Goal: Task Accomplishment & Management: Manage account settings

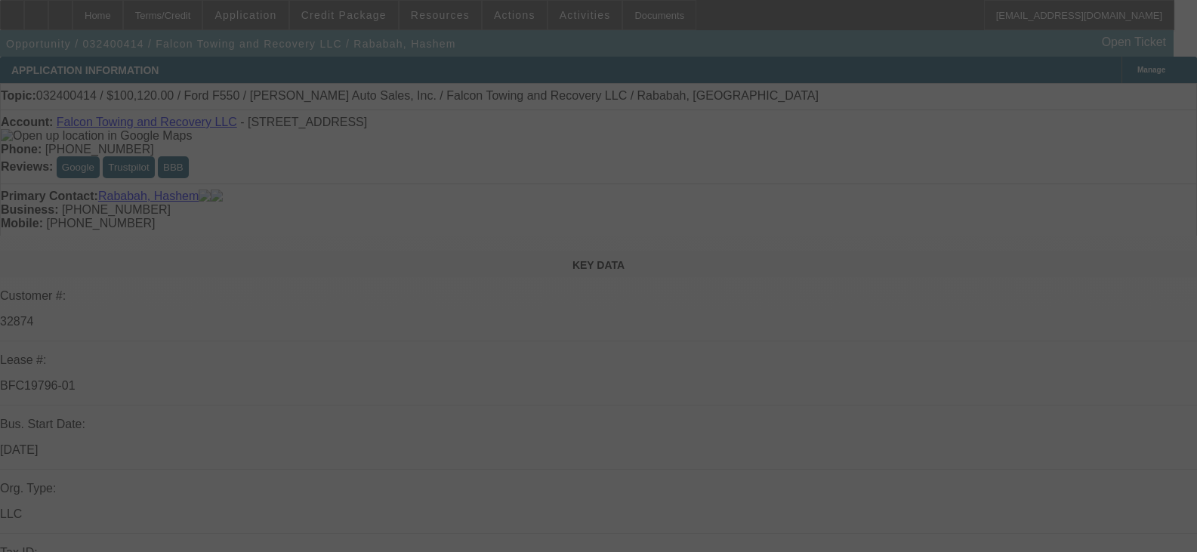
select select "0"
select select "2"
select select "0.1"
select select "4"
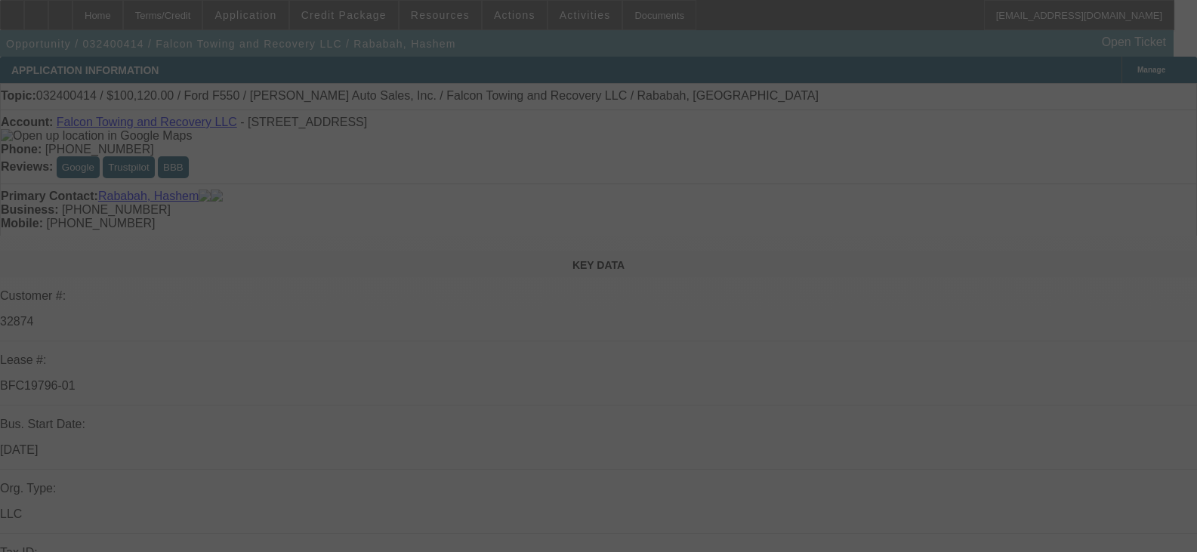
select select "0"
select select "2"
select select "0.1"
select select "4"
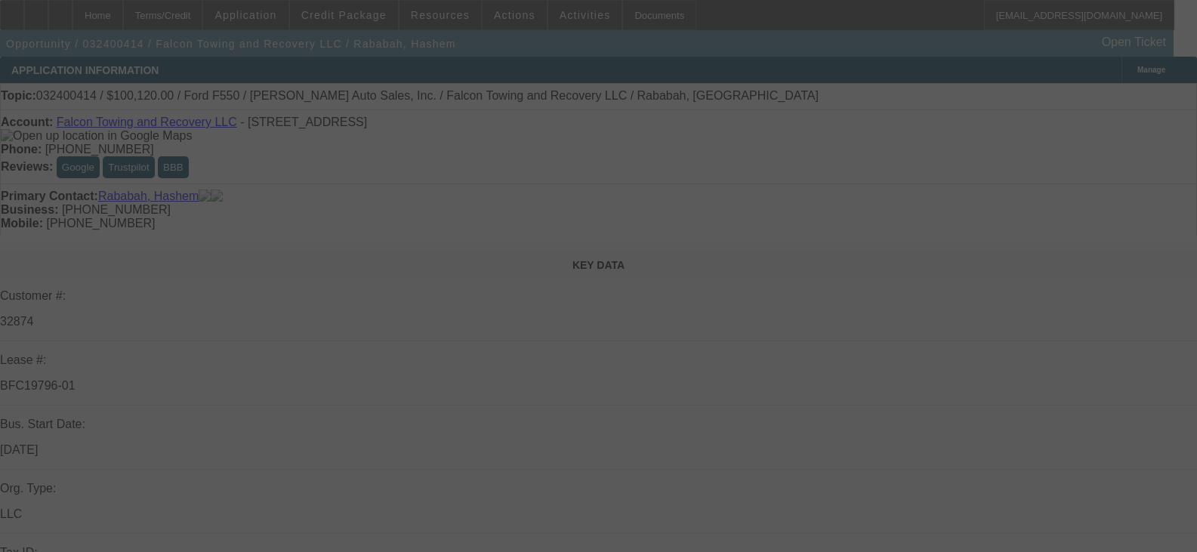
select select "0"
select select "2"
select select "0.1"
select select "4"
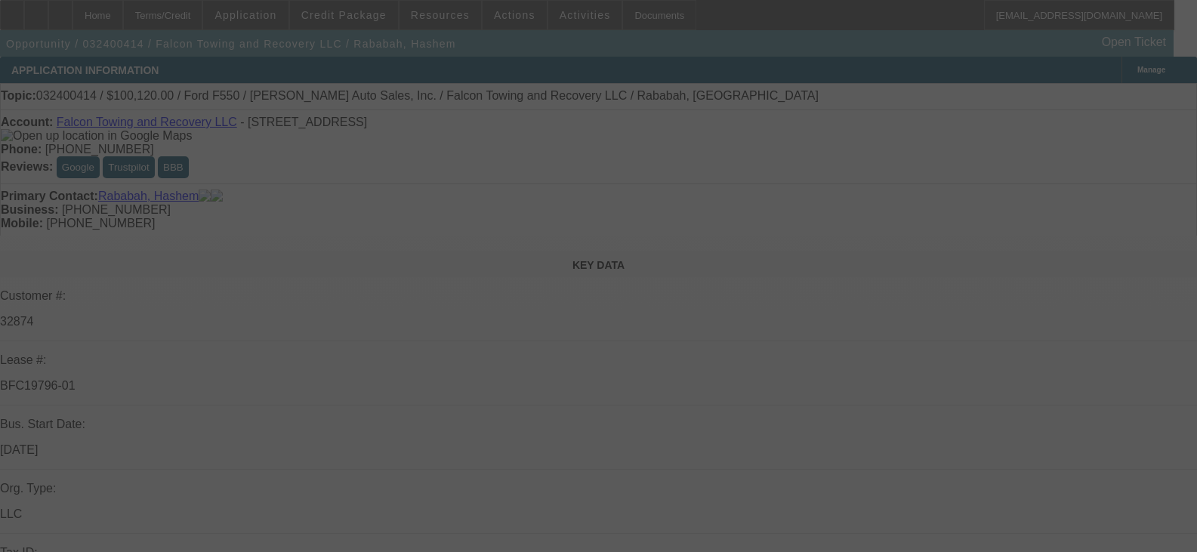
select select "0"
select select "2"
select select "0.1"
select select "4"
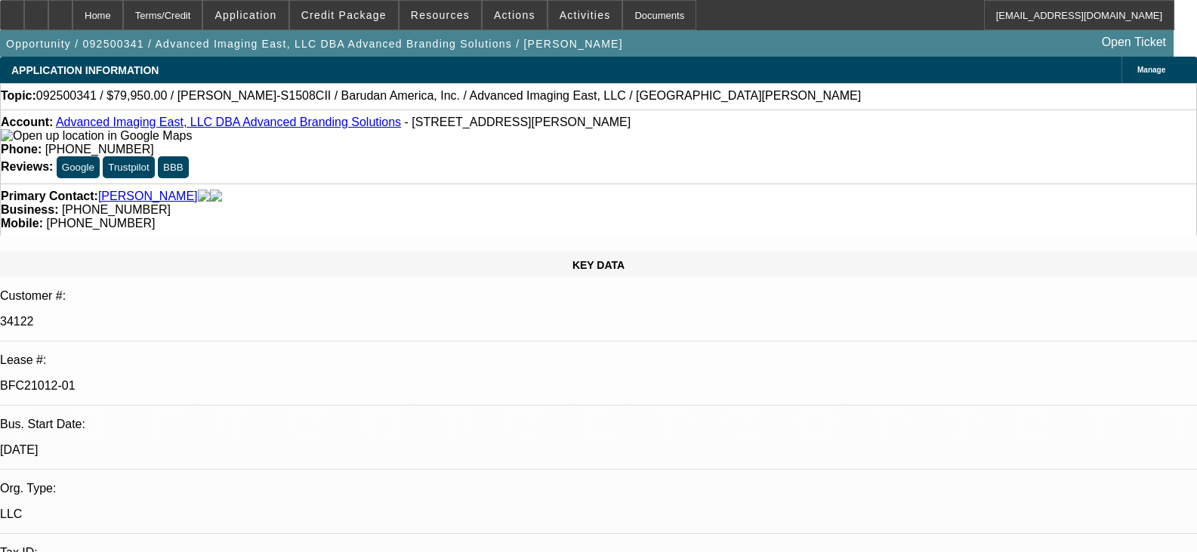
select select "0"
select select "2"
select select "0"
select select "6"
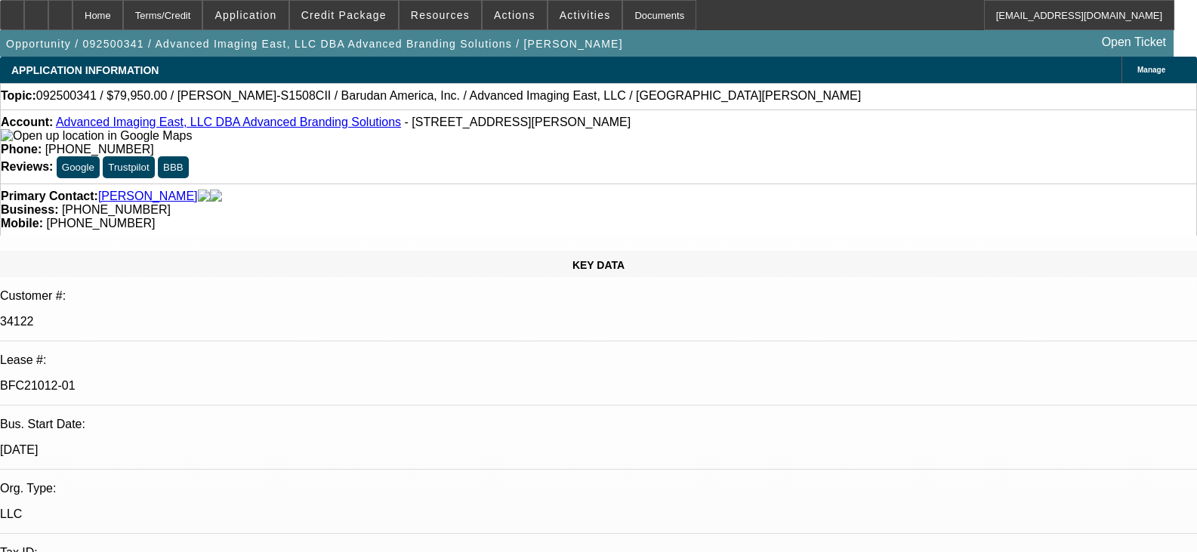
select select "0"
select select "2"
select select "0"
select select "6"
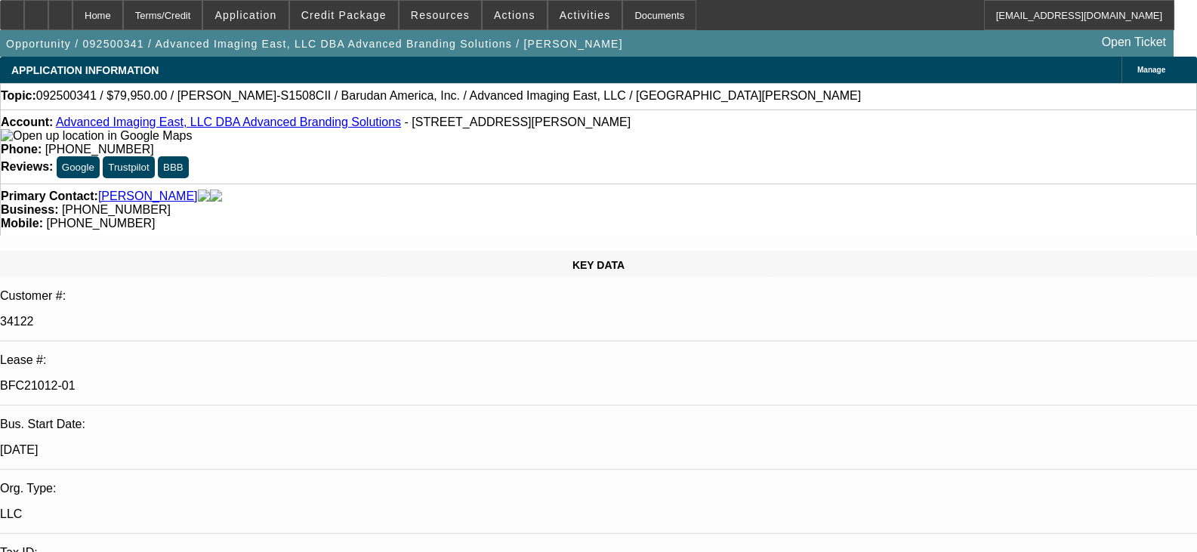
select select "0"
select select "2"
select select "0"
select select "6"
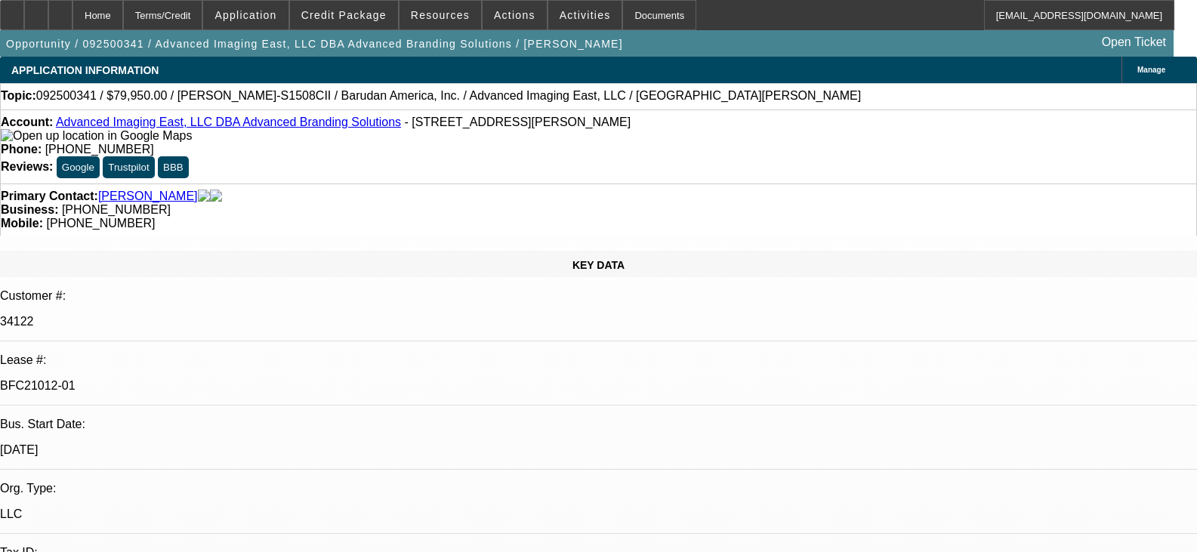
select select "0"
select select "2"
select select "0.1"
select select "4"
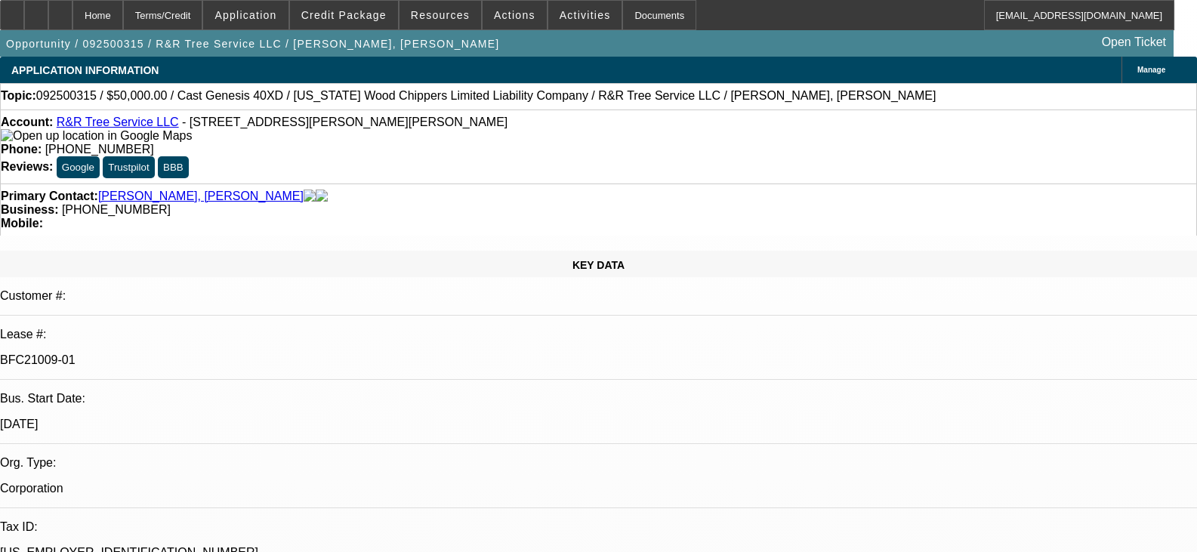
select select "0"
select select "6"
select select "0"
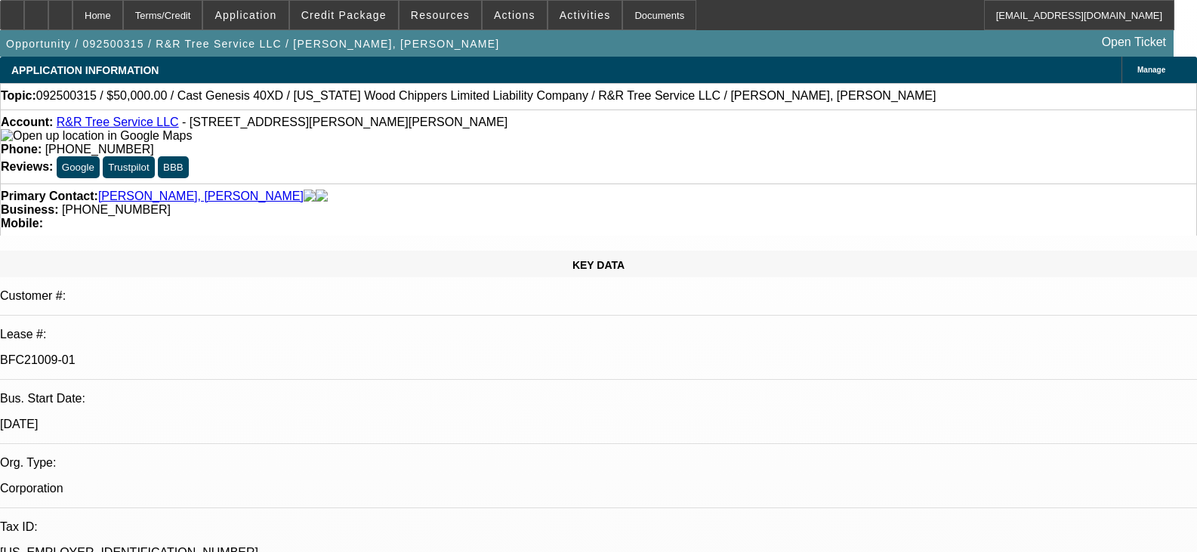
select select "0"
select select "6"
select select "0"
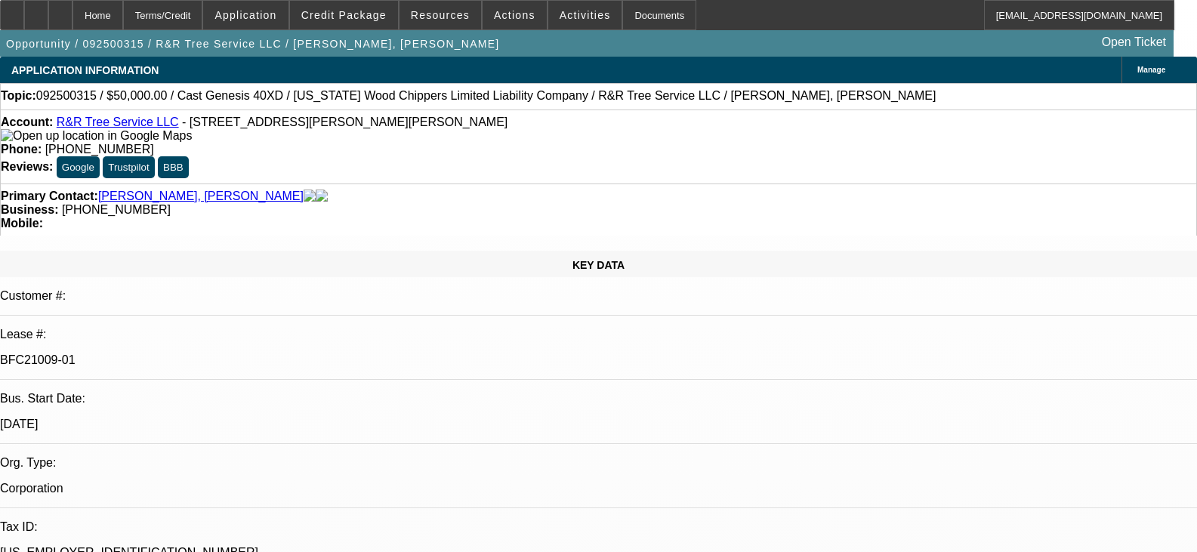
select select "0"
select select "6"
click at [582, 23] on span at bounding box center [585, 15] width 74 height 36
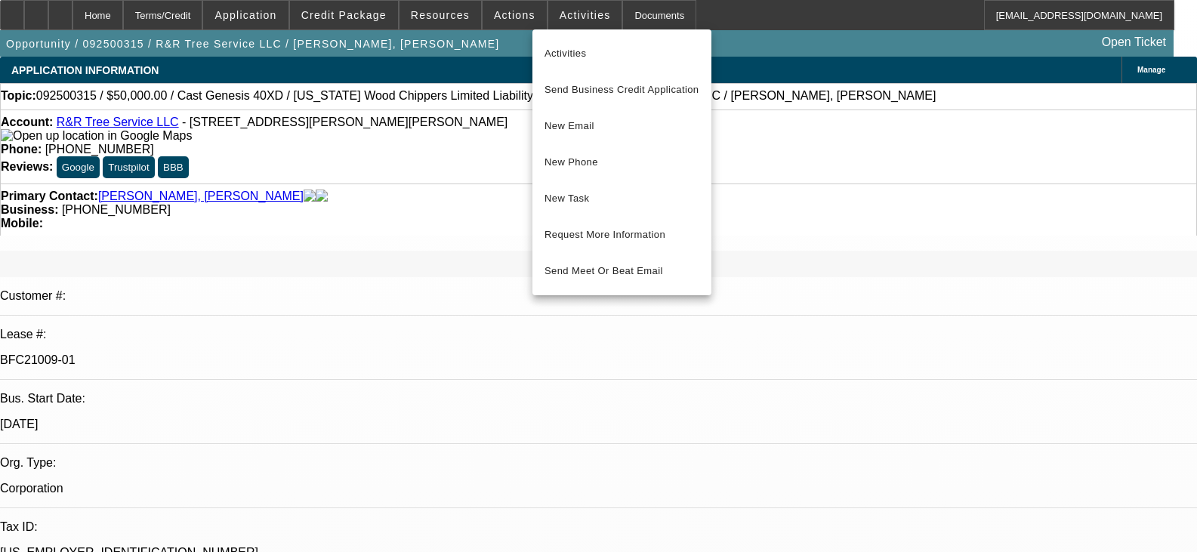
click at [639, 17] on div at bounding box center [598, 276] width 1197 height 552
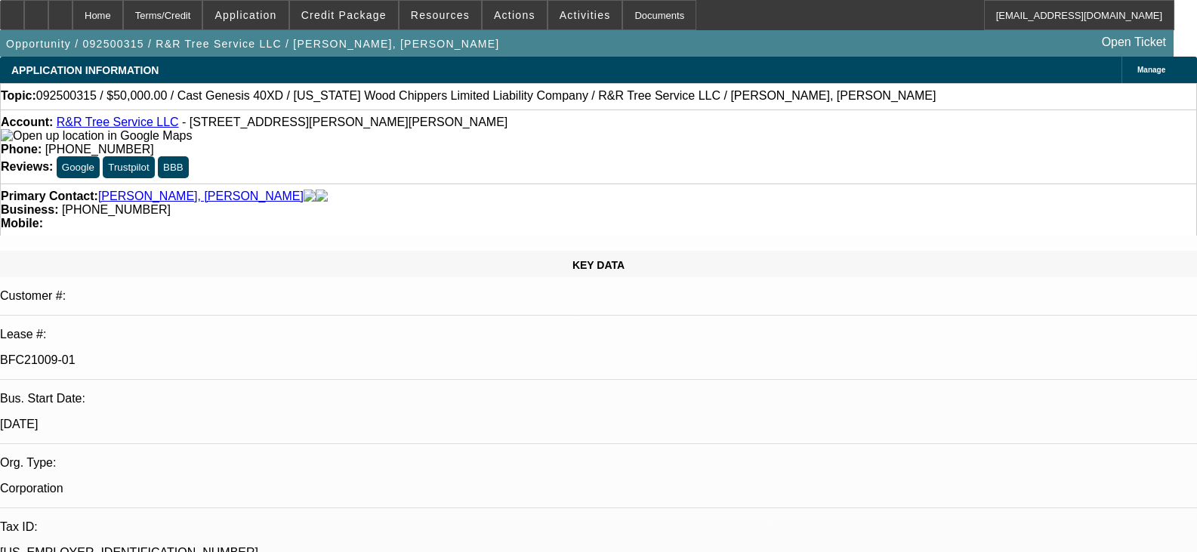
click at [135, 121] on link "R&R Tree Service LLC" at bounding box center [118, 122] width 122 height 13
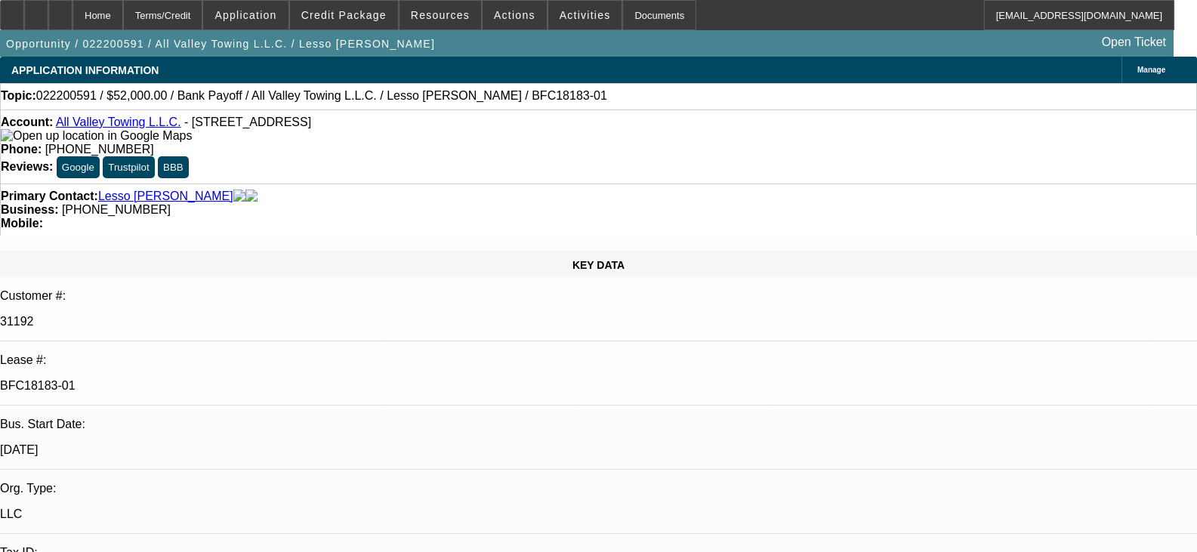
select select "0"
select select "2"
select select "0.1"
select select "4"
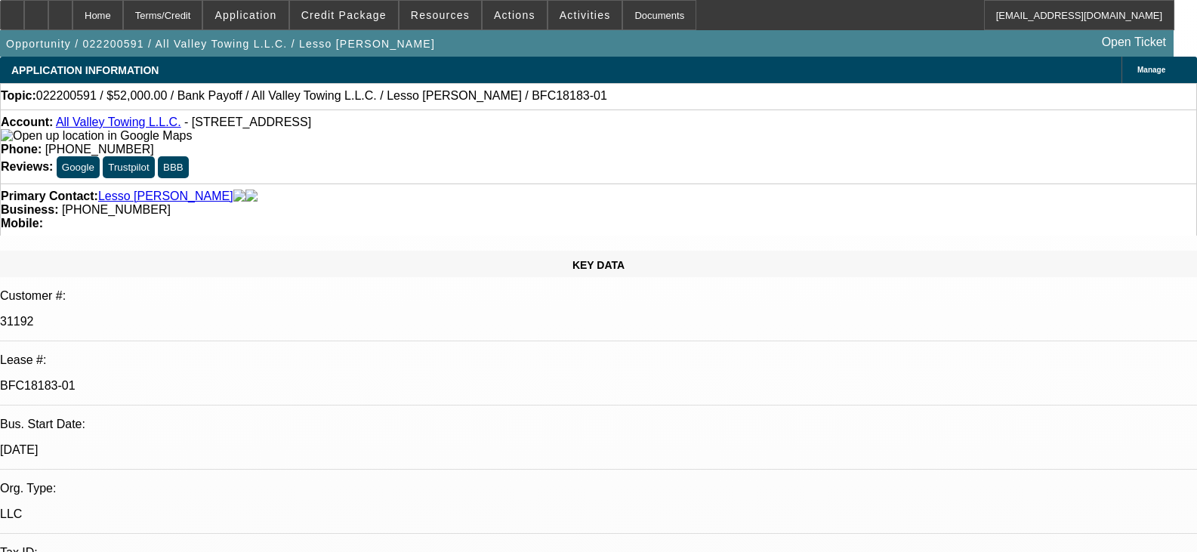
select select "0"
select select "2"
select select "0.1"
select select "4"
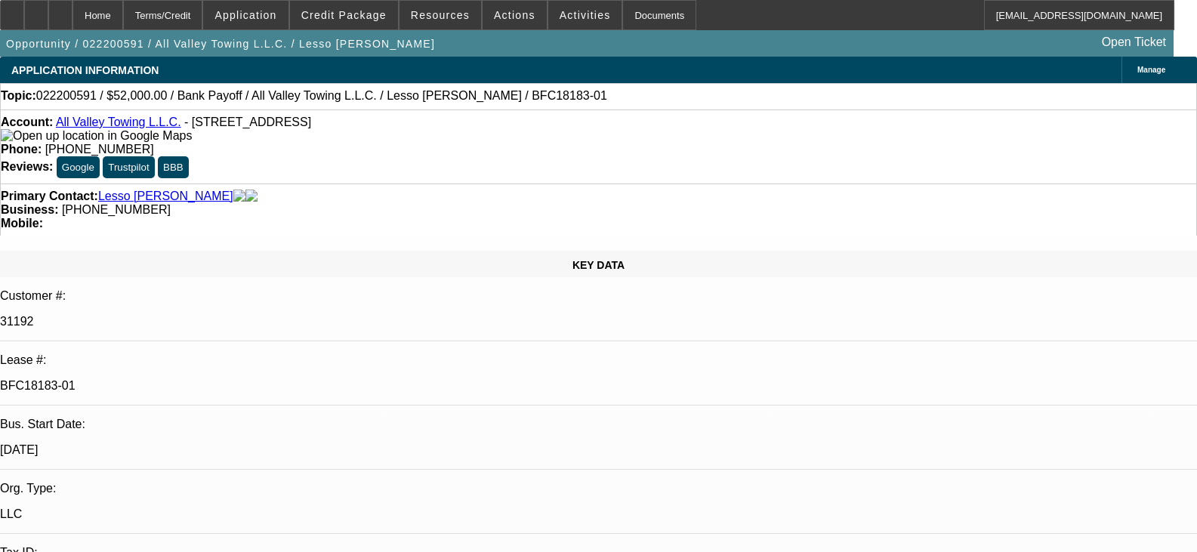
select select "0"
select select "2"
select select "0.1"
select select "4"
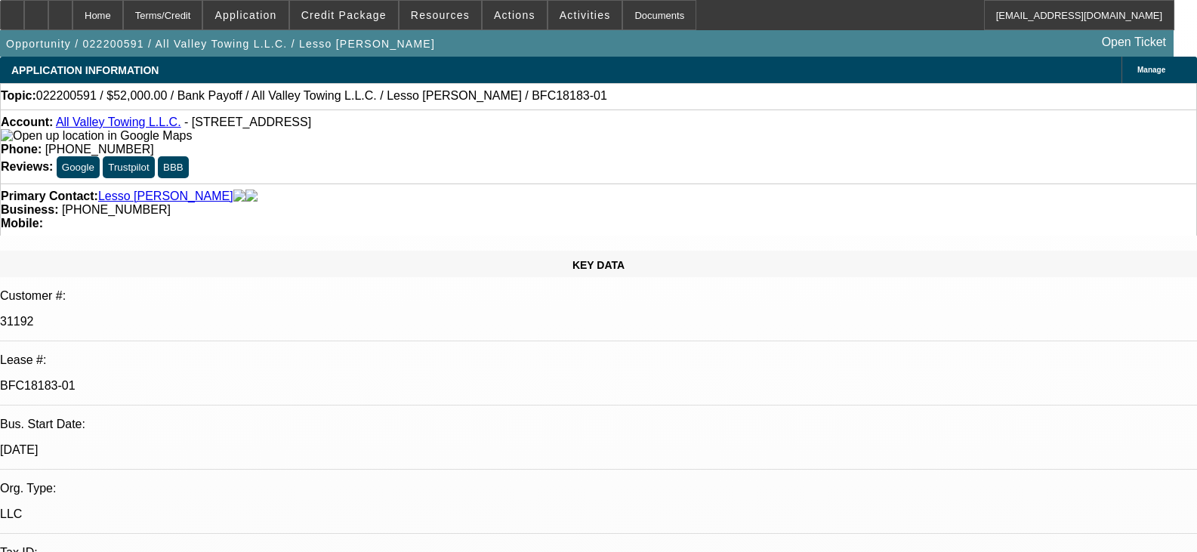
select select "0"
select select "2"
select select "0.1"
select select "4"
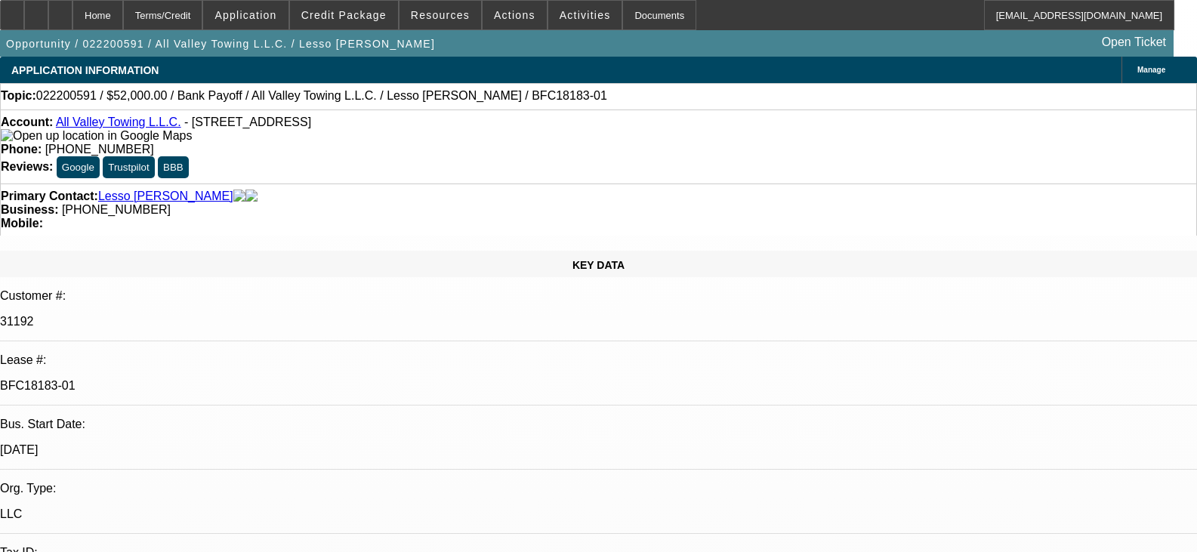
click at [126, 128] on link "All Valley Towing L.L.C." at bounding box center [118, 122] width 125 height 13
drag, startPoint x: 239, startPoint y: 266, endPoint x: 152, endPoint y: 270, distance: 86.9
click at [152, 379] on p "BFC18183-01" at bounding box center [598, 386] width 1197 height 14
